Goal: Task Accomplishment & Management: Manage account settings

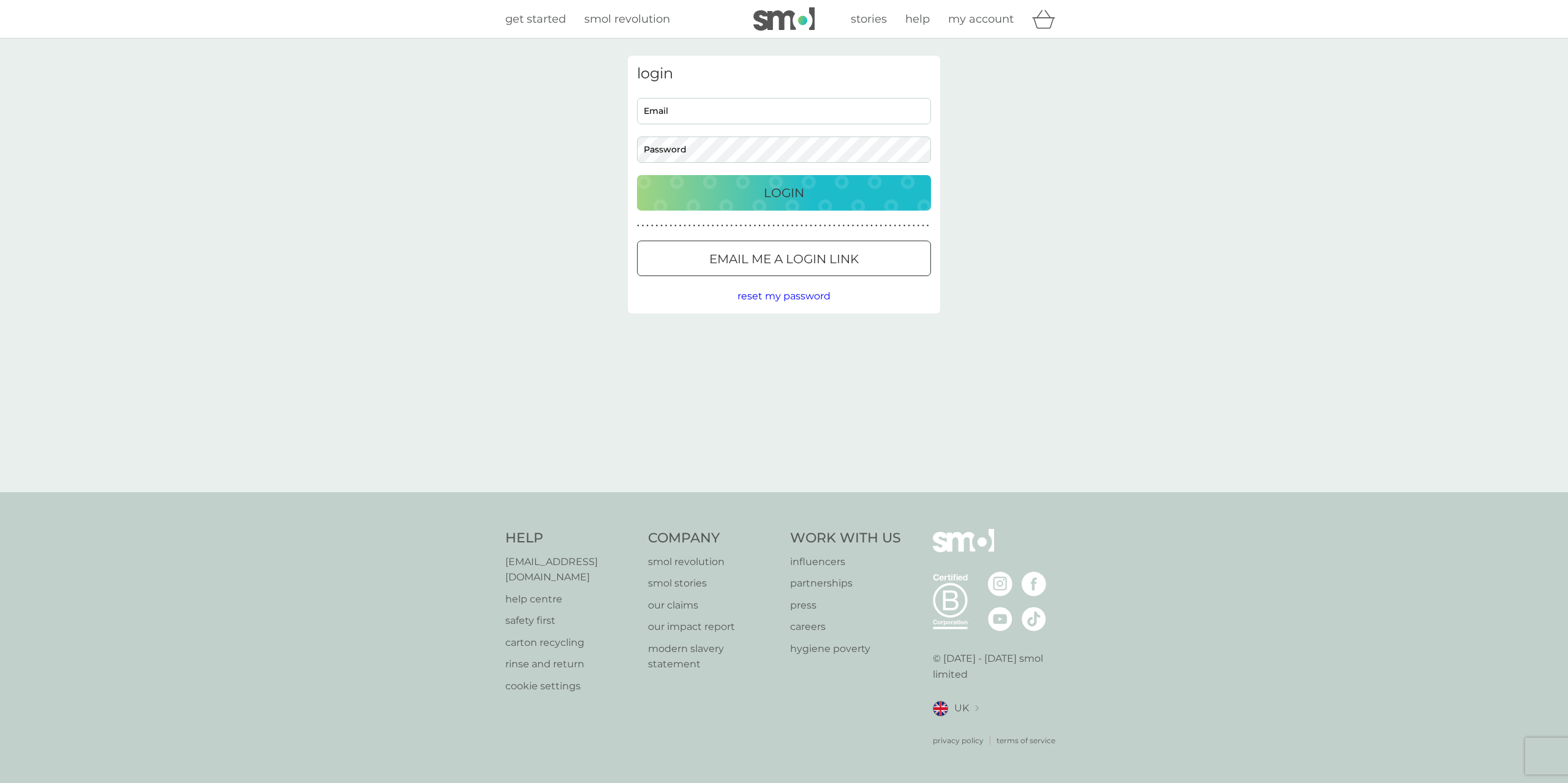
click at [683, 109] on input "Email" at bounding box center [784, 112] width 294 height 27
click at [677, 114] on input "Email" at bounding box center [784, 112] width 294 height 27
type input "harveyblackcottage@gmail.com"
click at [637, 175] on button "Login" at bounding box center [784, 192] width 294 height 35
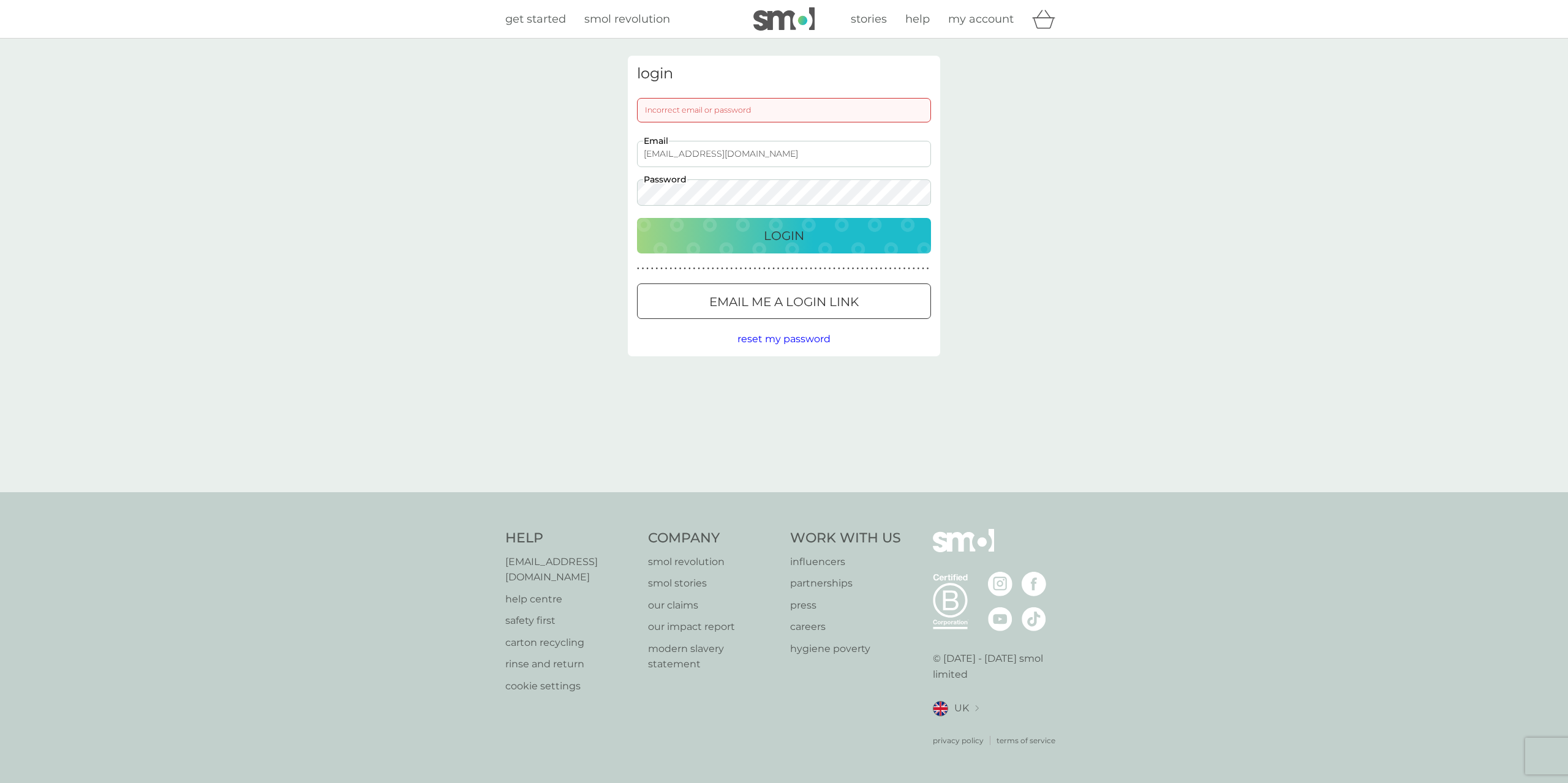
click at [637, 218] on button "Login" at bounding box center [784, 236] width 294 height 35
click at [722, 246] on button "Login" at bounding box center [784, 236] width 294 height 35
click at [619, 174] on div "login Incorrect email or password harveyblackcottage@gmail.com Email Password L…" at bounding box center [784, 265] width 331 height 419
click at [637, 218] on button "Login" at bounding box center [784, 236] width 294 height 35
click at [772, 337] on span "reset my password" at bounding box center [784, 338] width 93 height 12
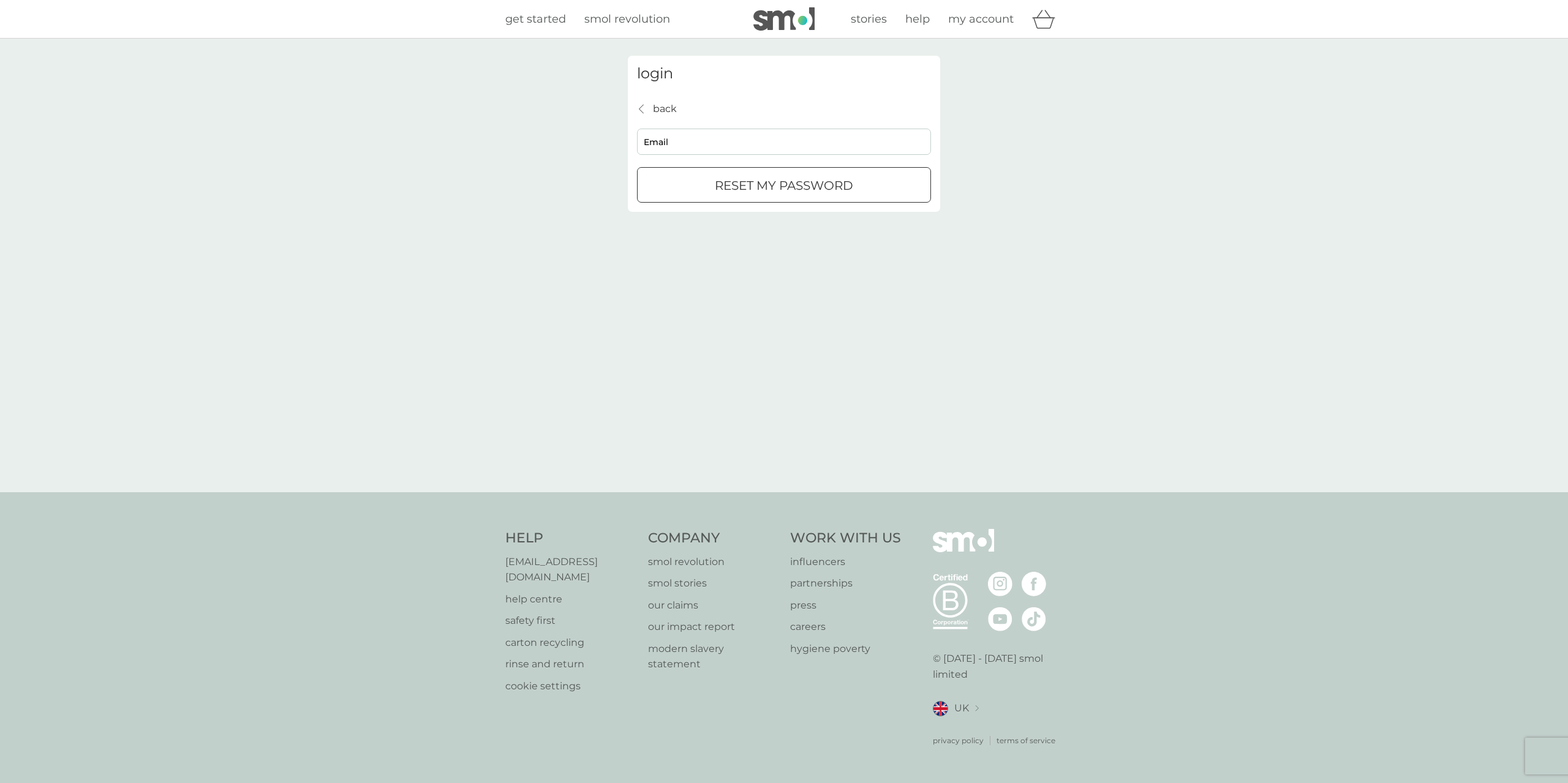
click at [731, 135] on input "Email" at bounding box center [784, 142] width 294 height 27
type input "harveyblackcottage@gmail.com"
click at [736, 191] on p "reset my password" at bounding box center [784, 185] width 138 height 20
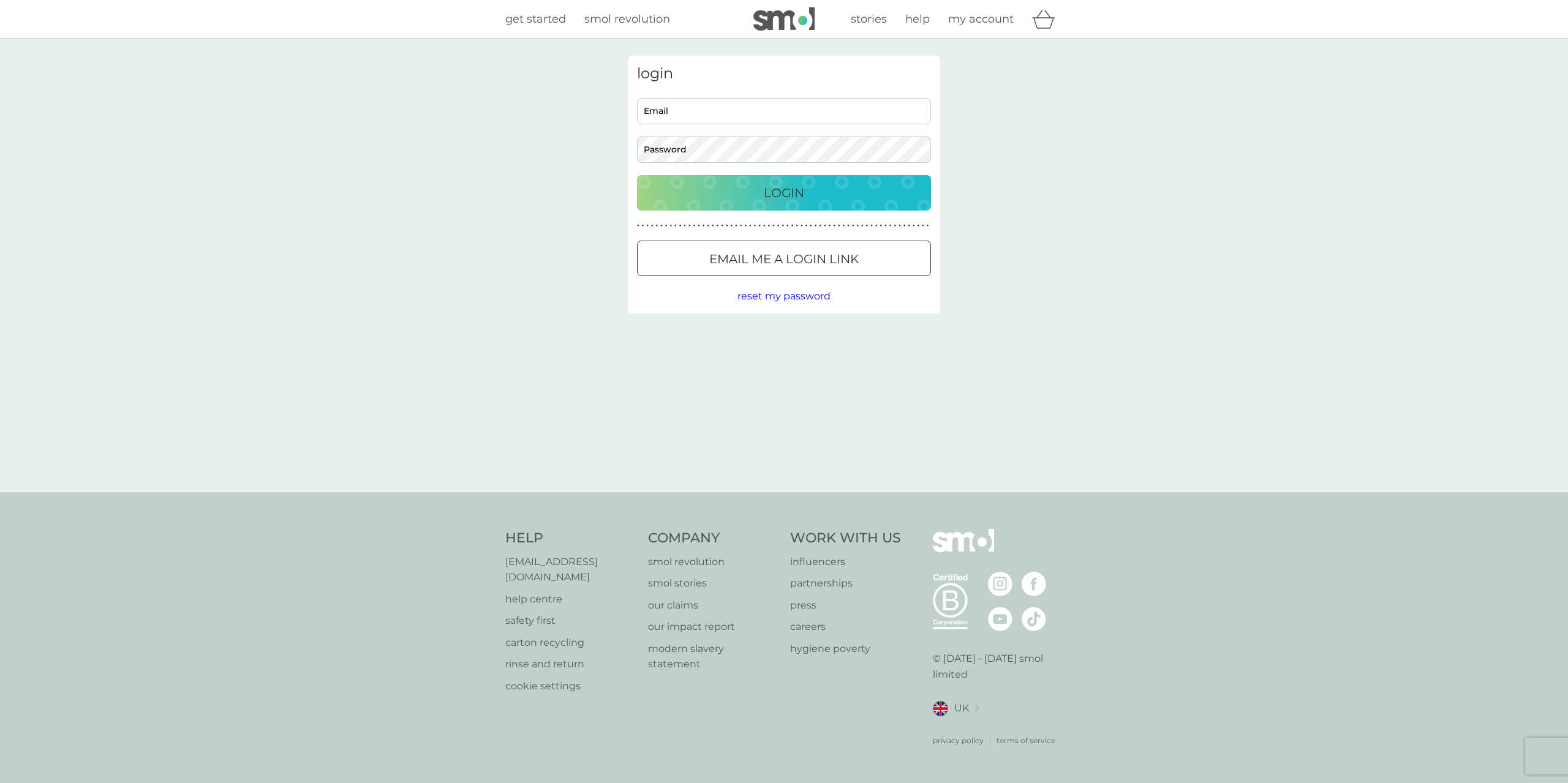
type input "harveyblackcottage@gmail.com"
click at [769, 205] on button "Login" at bounding box center [784, 192] width 294 height 35
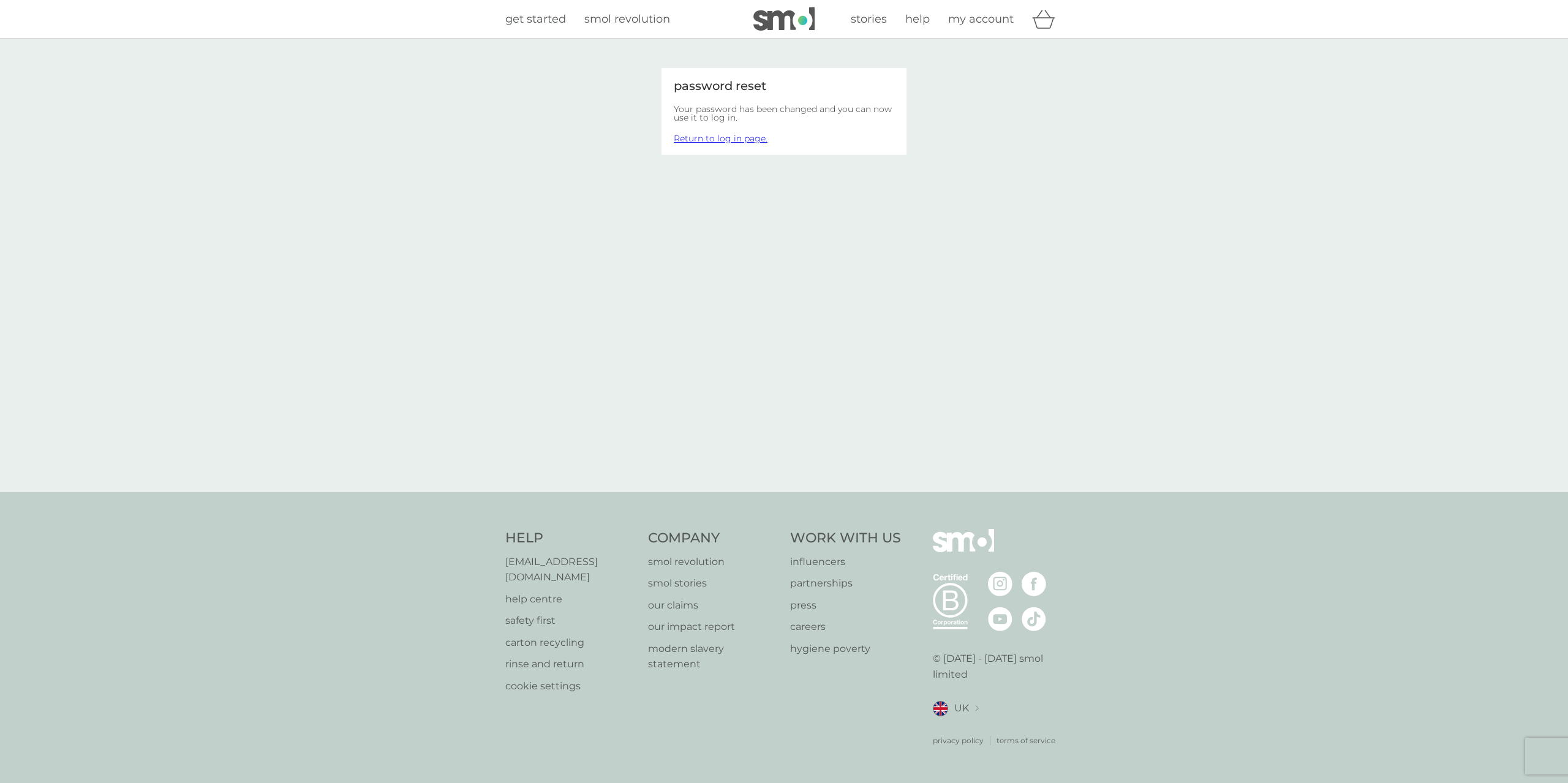
click at [721, 133] on link "Return to log in page." at bounding box center [720, 138] width 93 height 11
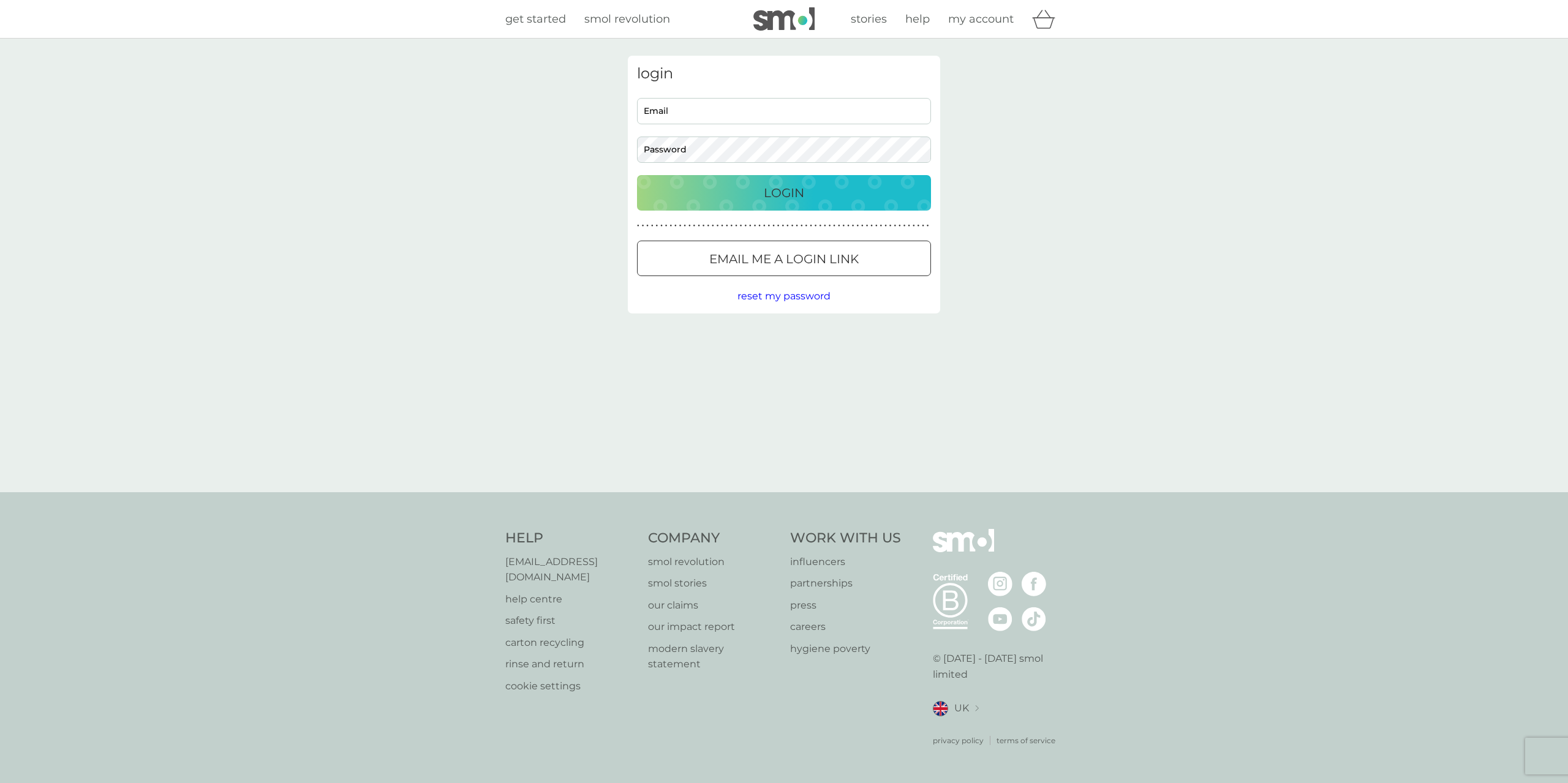
click at [729, 107] on input "Email" at bounding box center [784, 112] width 294 height 27
type input "[EMAIL_ADDRESS][DOMAIN_NAME]"
click at [839, 193] on div "Login" at bounding box center [784, 192] width 269 height 20
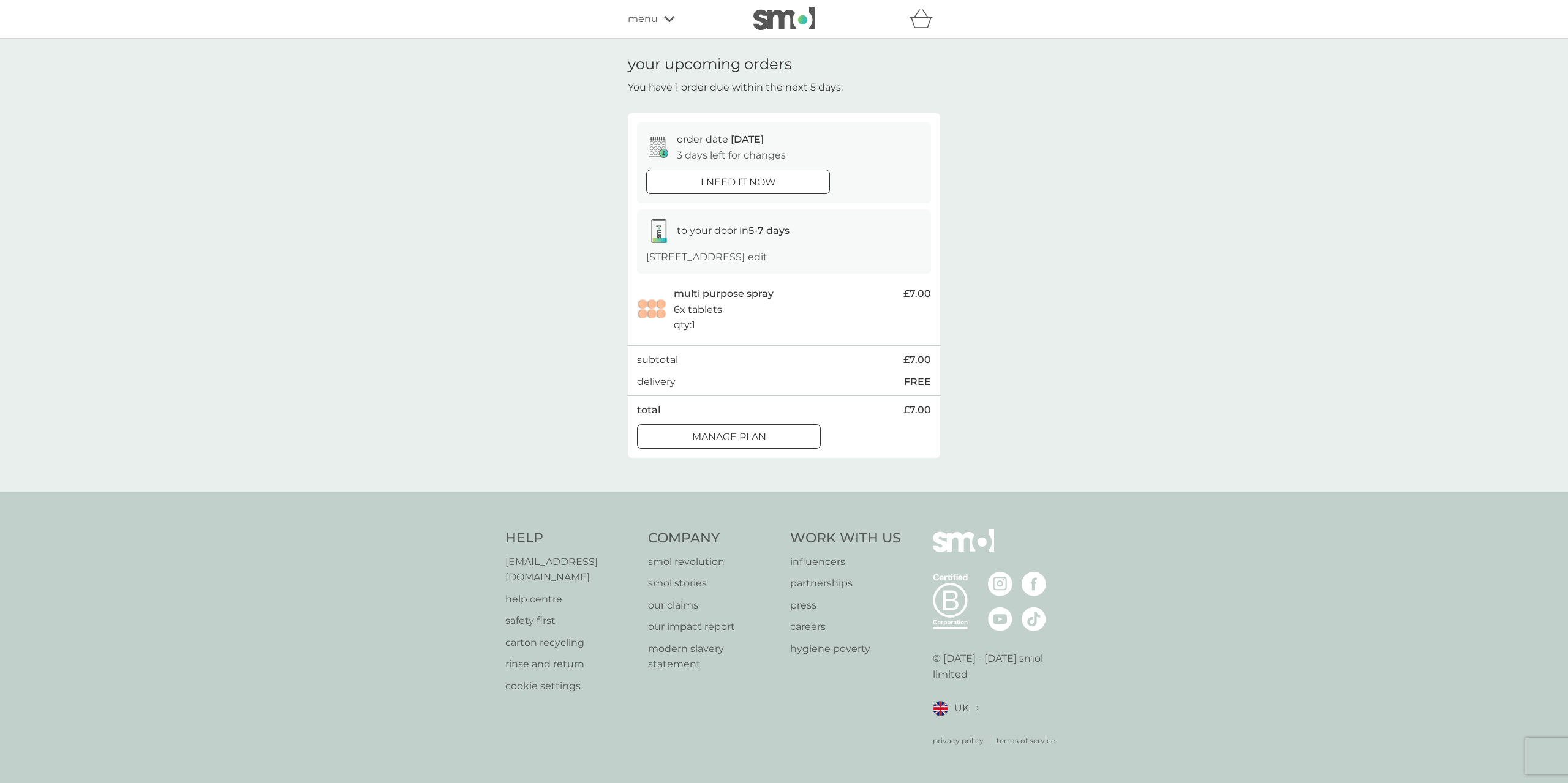
click at [713, 438] on div at bounding box center [729, 437] width 44 height 13
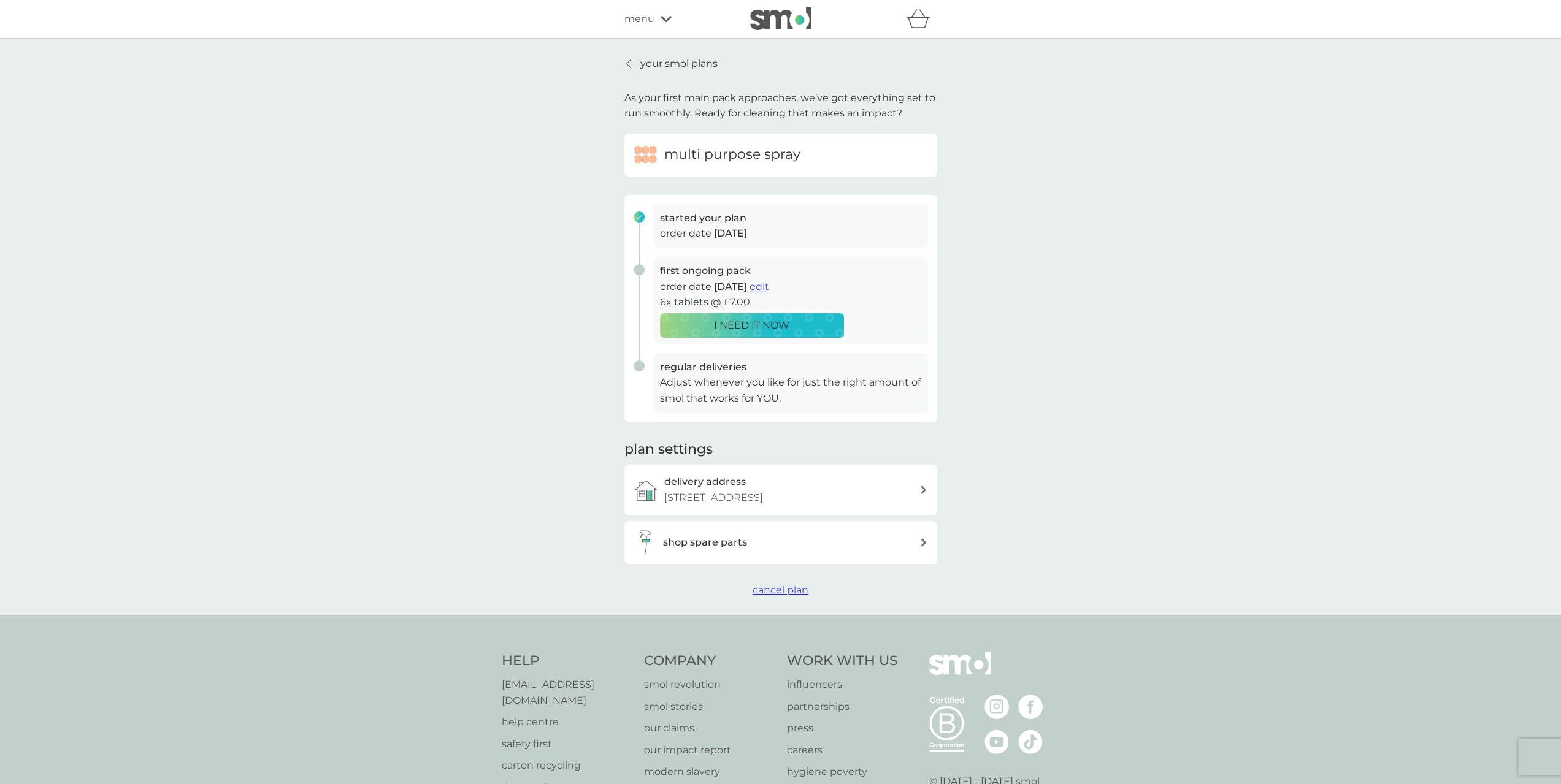
click at [775, 222] on h3 "started your plan" at bounding box center [790, 218] width 262 height 16
click at [768, 289] on span "edit" at bounding box center [759, 286] width 19 height 12
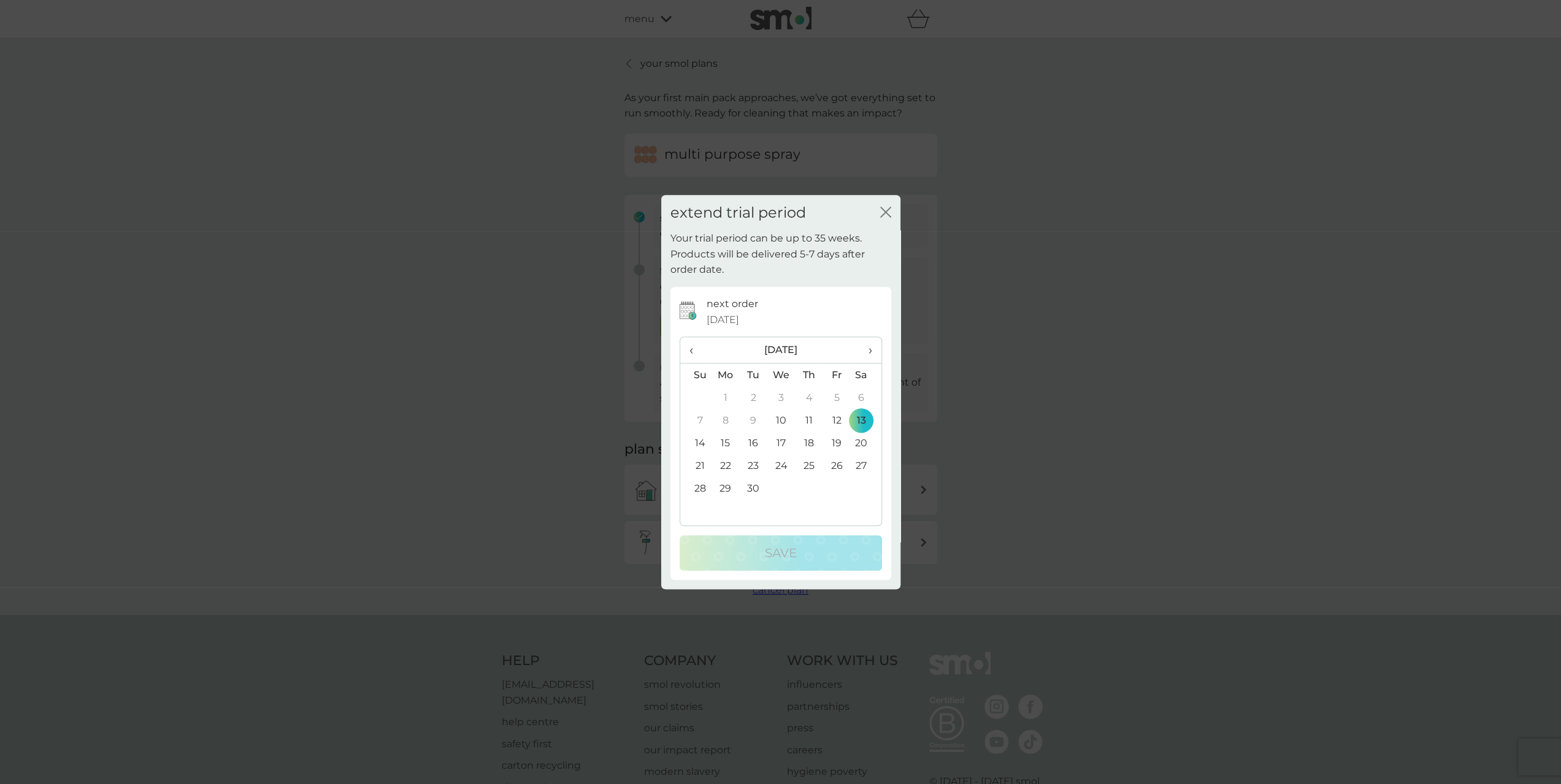
click at [871, 352] on span "›" at bounding box center [866, 350] width 13 height 26
click at [872, 353] on th "›" at bounding box center [865, 351] width 31 height 27
click at [863, 396] on td "1" at bounding box center [865, 397] width 31 height 23
click at [889, 212] on icon "close" at bounding box center [885, 212] width 11 height 11
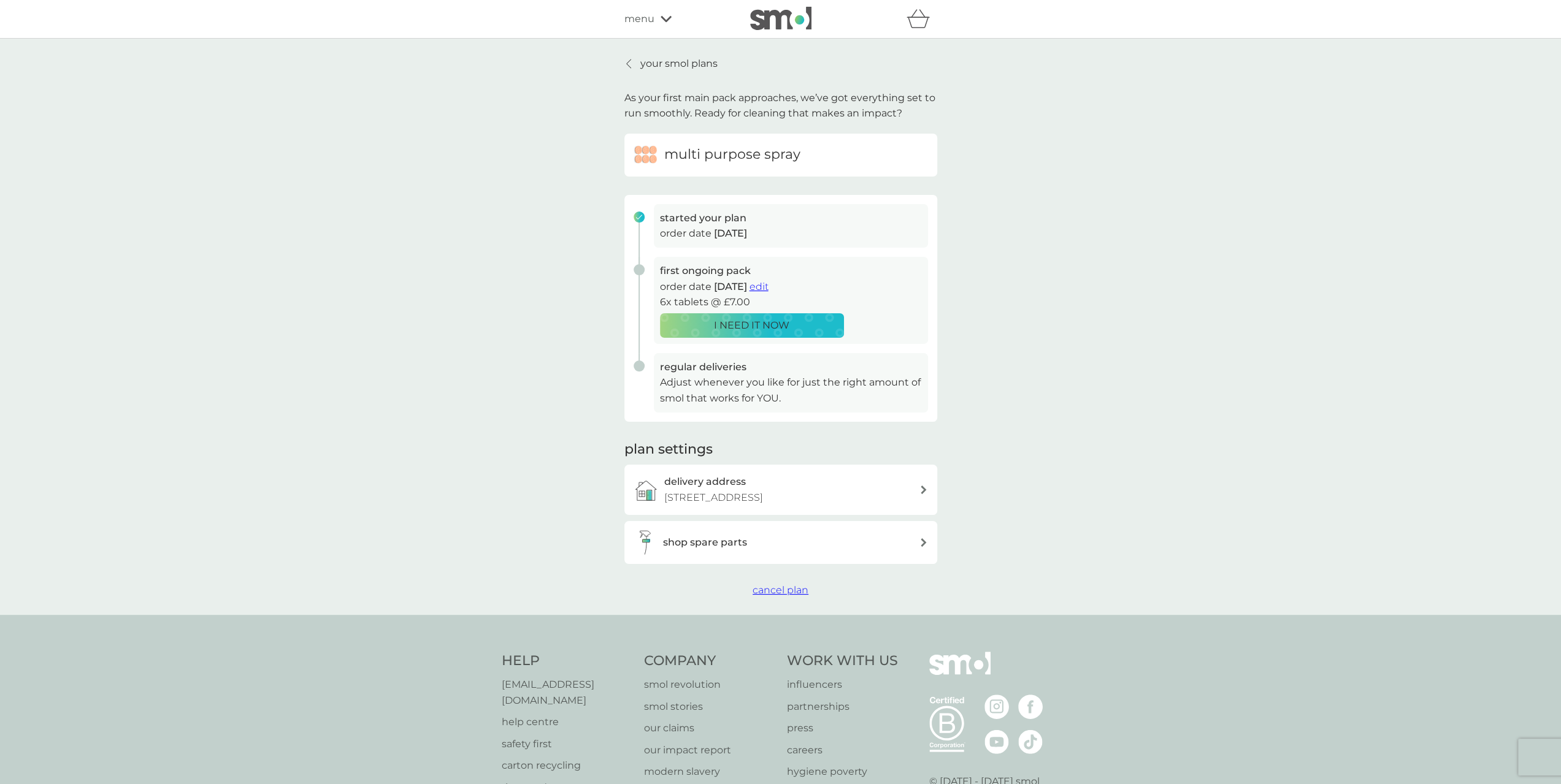
click at [768, 285] on span "edit" at bounding box center [759, 286] width 19 height 12
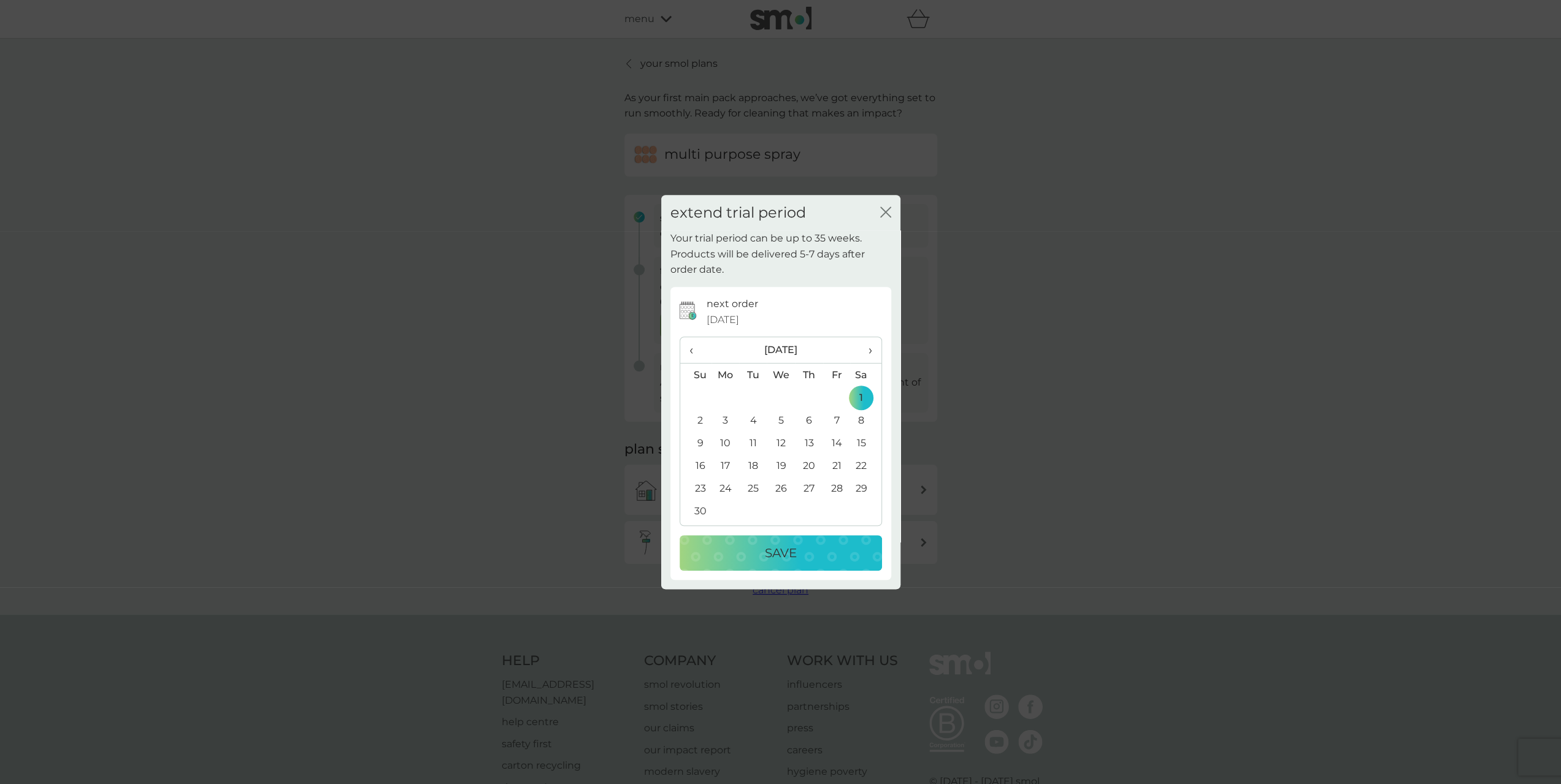
click at [695, 355] on span "‹" at bounding box center [696, 350] width 13 height 26
click at [839, 488] on td "31" at bounding box center [836, 488] width 28 height 23
click at [800, 556] on div "Save" at bounding box center [781, 553] width 178 height 20
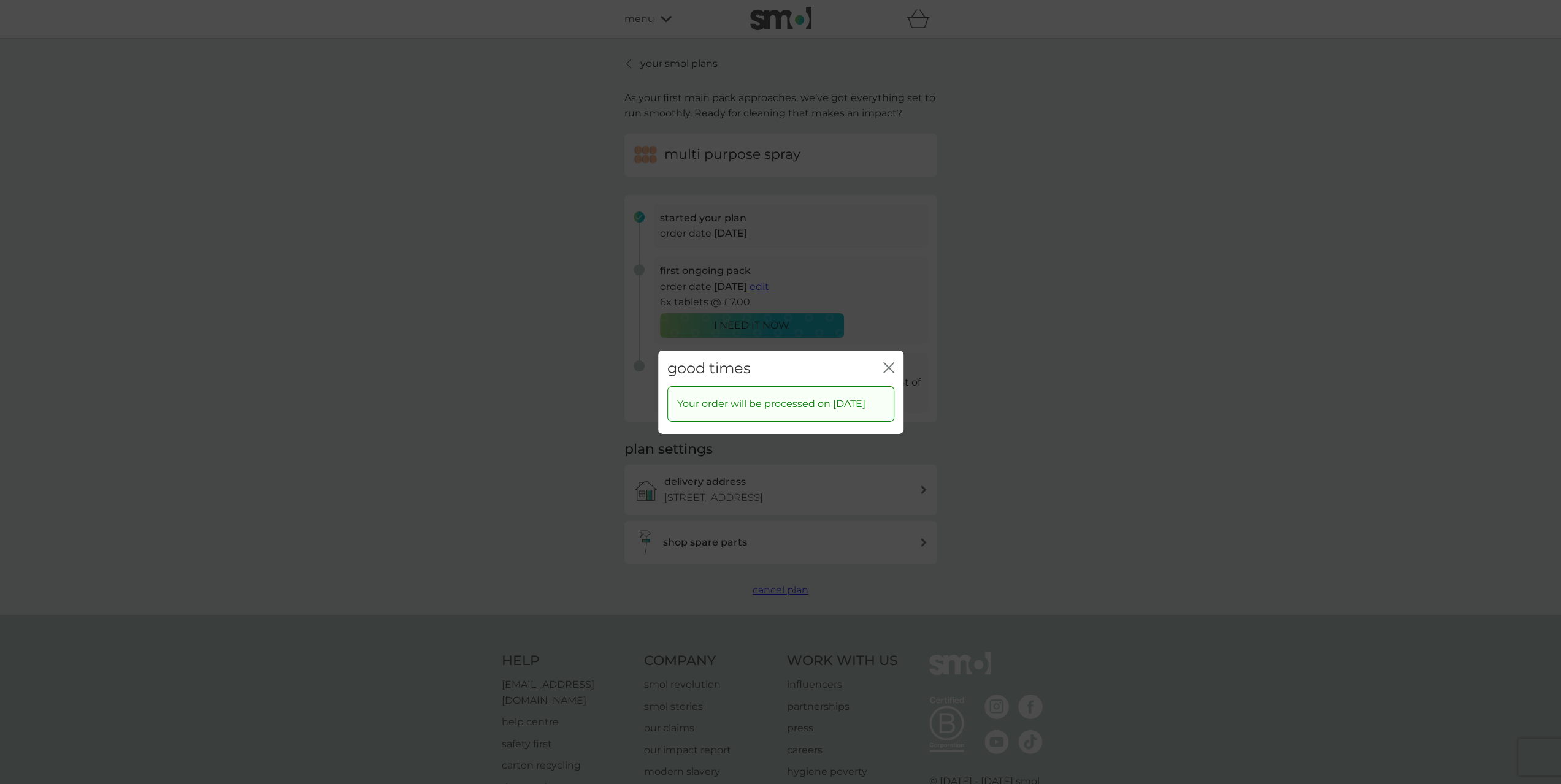
click at [883, 362] on icon "close" at bounding box center [889, 367] width 11 height 11
